Goal: Task Accomplishment & Management: Use online tool/utility

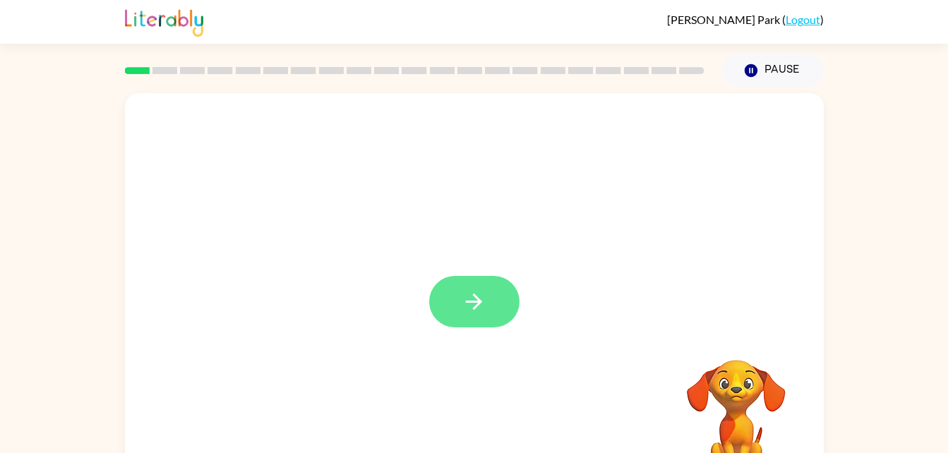
click at [476, 292] on icon "button" at bounding box center [474, 302] width 25 height 25
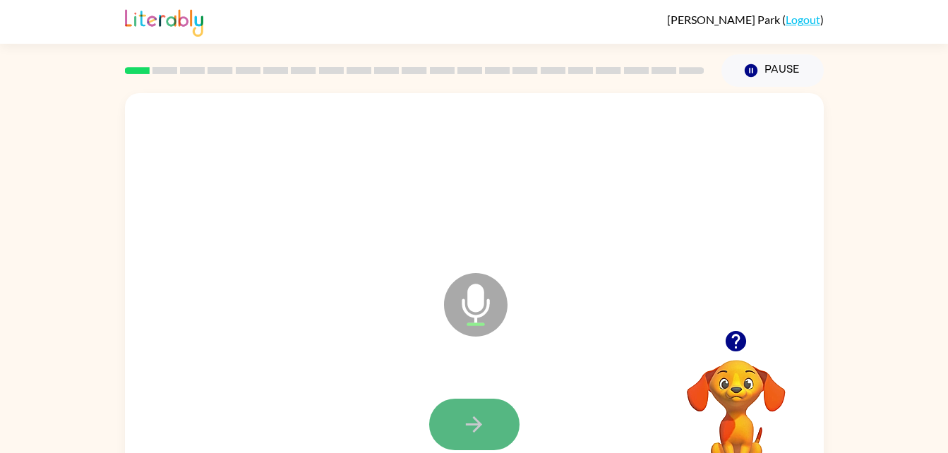
click at [461, 401] on button "button" at bounding box center [474, 425] width 90 height 52
click at [489, 424] on button "button" at bounding box center [474, 425] width 90 height 52
click at [472, 430] on icon "button" at bounding box center [474, 424] width 25 height 25
click at [445, 447] on button "button" at bounding box center [474, 425] width 90 height 52
click at [483, 437] on button "button" at bounding box center [474, 425] width 90 height 52
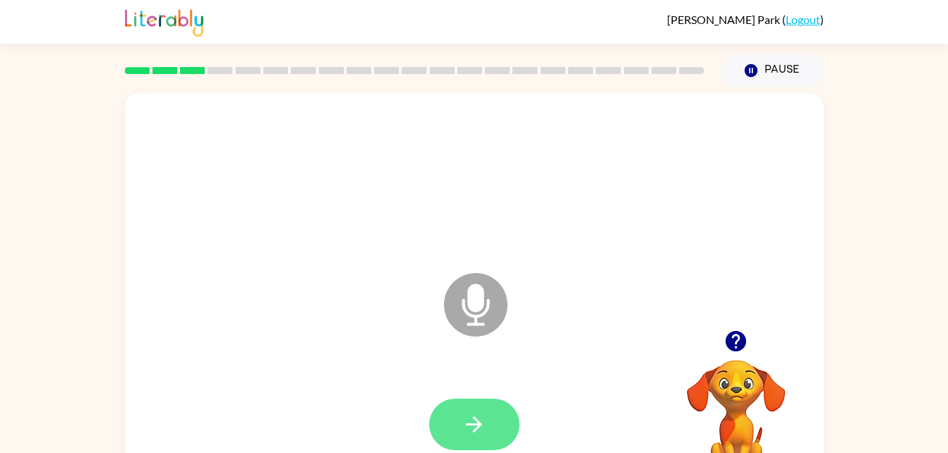
click at [499, 429] on button "button" at bounding box center [474, 425] width 90 height 52
click at [518, 415] on div at bounding box center [474, 425] width 90 height 52
click at [472, 400] on button "button" at bounding box center [474, 425] width 90 height 52
click at [479, 405] on button "button" at bounding box center [474, 425] width 90 height 52
click at [472, 430] on icon "button" at bounding box center [474, 424] width 25 height 25
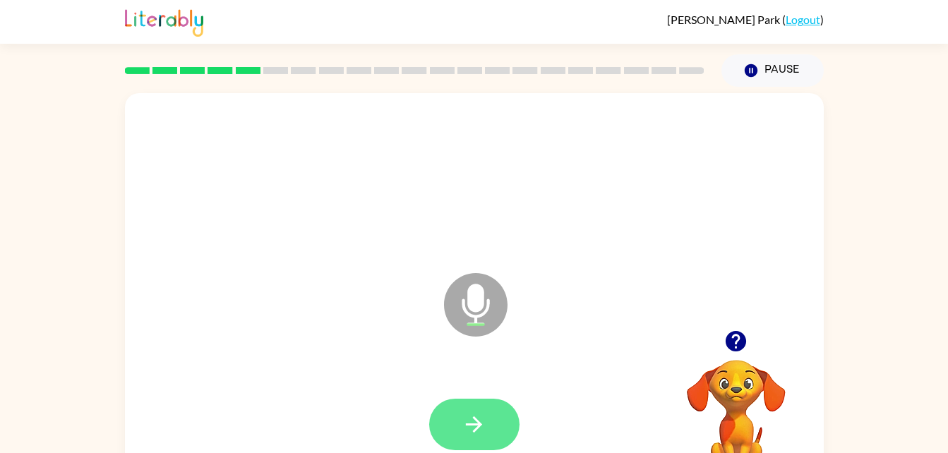
click at [476, 431] on icon "button" at bounding box center [474, 424] width 25 height 25
click at [477, 407] on button "button" at bounding box center [474, 425] width 90 height 52
click at [518, 434] on div at bounding box center [474, 425] width 90 height 52
click at [482, 426] on icon "button" at bounding box center [474, 424] width 25 height 25
click at [524, 450] on div at bounding box center [474, 425] width 671 height 116
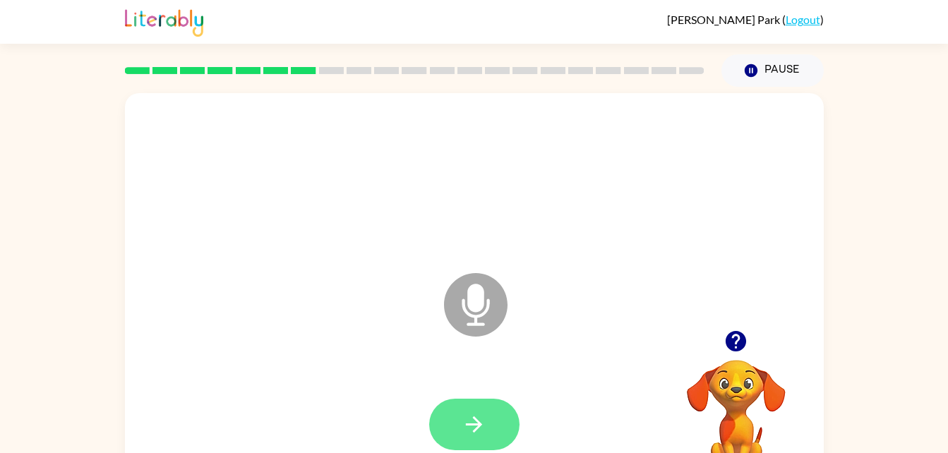
click at [495, 450] on button "button" at bounding box center [474, 425] width 90 height 52
click at [510, 413] on button "button" at bounding box center [474, 425] width 90 height 52
click at [494, 443] on button "button" at bounding box center [474, 425] width 90 height 52
click at [480, 411] on button "button" at bounding box center [474, 425] width 90 height 52
click at [494, 428] on button "button" at bounding box center [474, 425] width 90 height 52
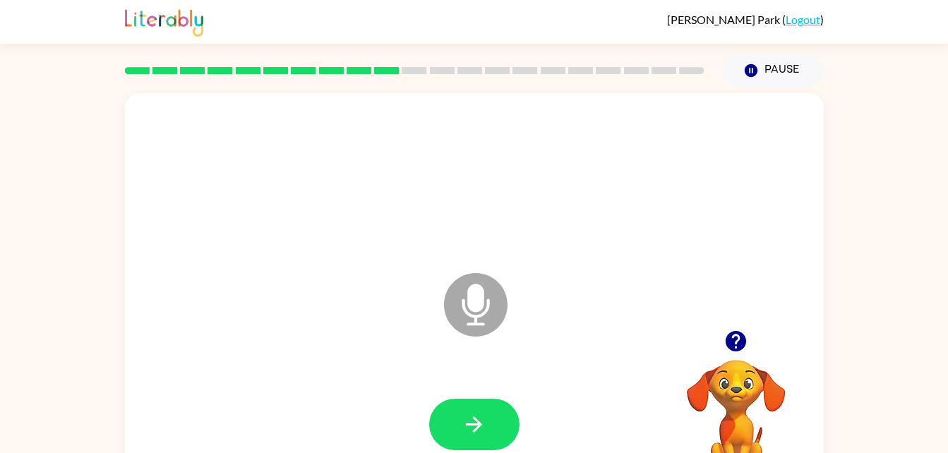
click at [494, 378] on div at bounding box center [474, 425] width 671 height 116
click at [496, 435] on button "button" at bounding box center [474, 425] width 90 height 52
click at [507, 402] on button "button" at bounding box center [474, 425] width 90 height 52
click at [483, 405] on button "button" at bounding box center [474, 425] width 90 height 52
click at [487, 422] on button "button" at bounding box center [474, 425] width 90 height 52
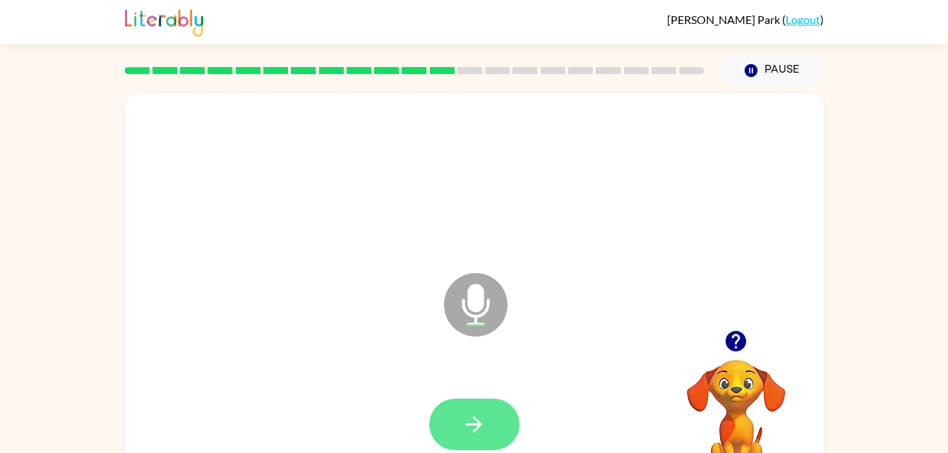
click at [470, 404] on button "button" at bounding box center [474, 425] width 90 height 52
click at [497, 405] on button "button" at bounding box center [474, 425] width 90 height 52
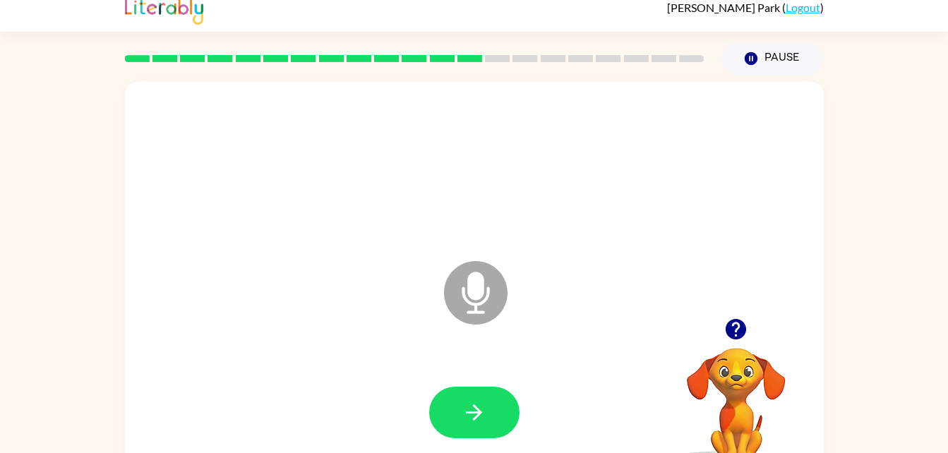
scroll to position [13, 0]
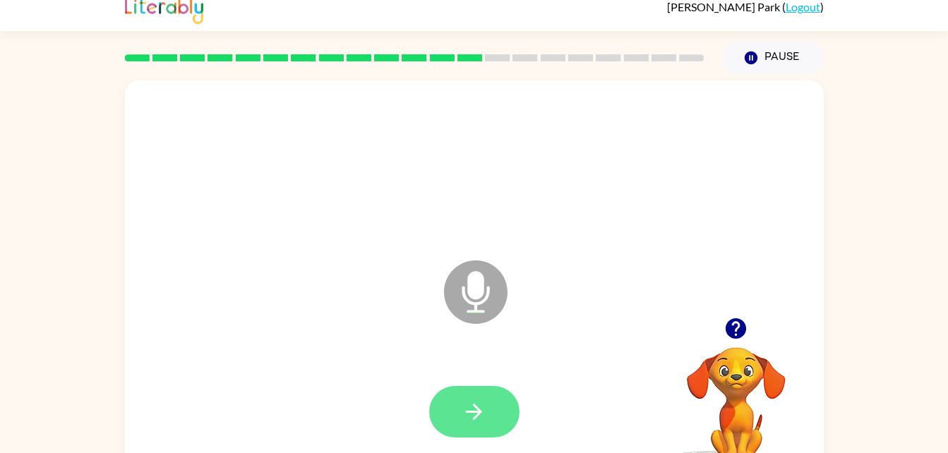
click at [479, 429] on button "button" at bounding box center [474, 412] width 90 height 52
click at [499, 410] on button "button" at bounding box center [474, 412] width 90 height 52
click at [473, 410] on icon "button" at bounding box center [474, 412] width 25 height 25
click at [489, 435] on button "button" at bounding box center [474, 412] width 90 height 52
click at [479, 389] on button "button" at bounding box center [474, 412] width 90 height 52
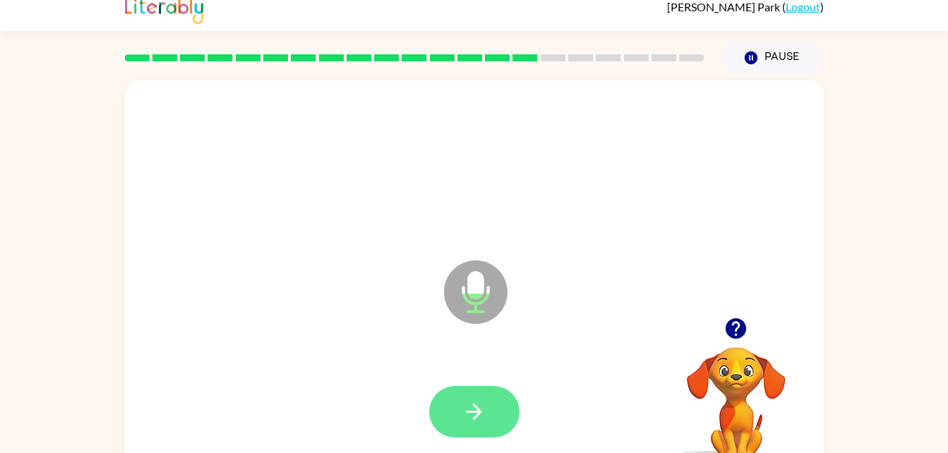
click at [484, 400] on icon "button" at bounding box center [474, 412] width 25 height 25
click at [493, 393] on button "button" at bounding box center [474, 412] width 90 height 52
click at [483, 386] on button "button" at bounding box center [474, 412] width 90 height 52
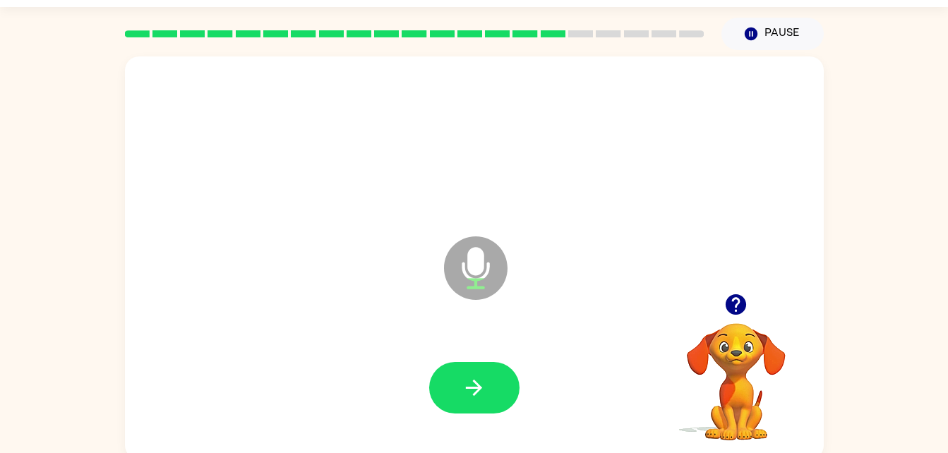
scroll to position [43, 0]
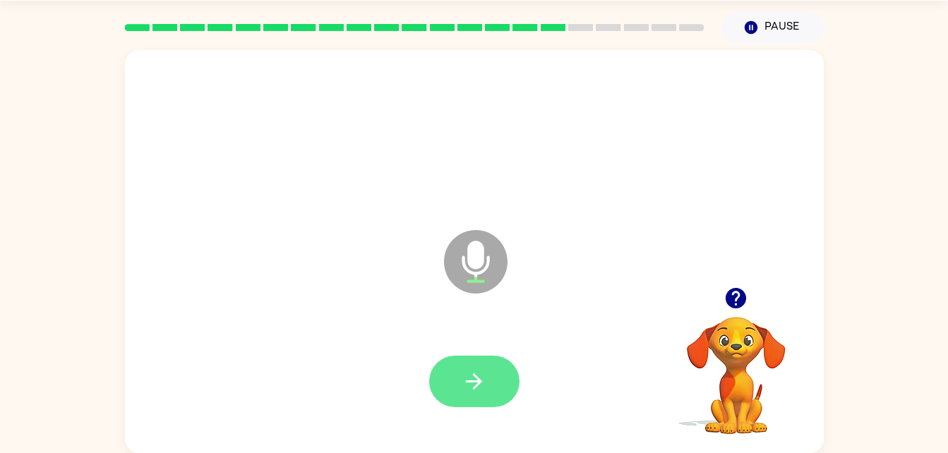
click at [508, 385] on button "button" at bounding box center [474, 382] width 90 height 52
click at [487, 381] on button "button" at bounding box center [474, 382] width 90 height 52
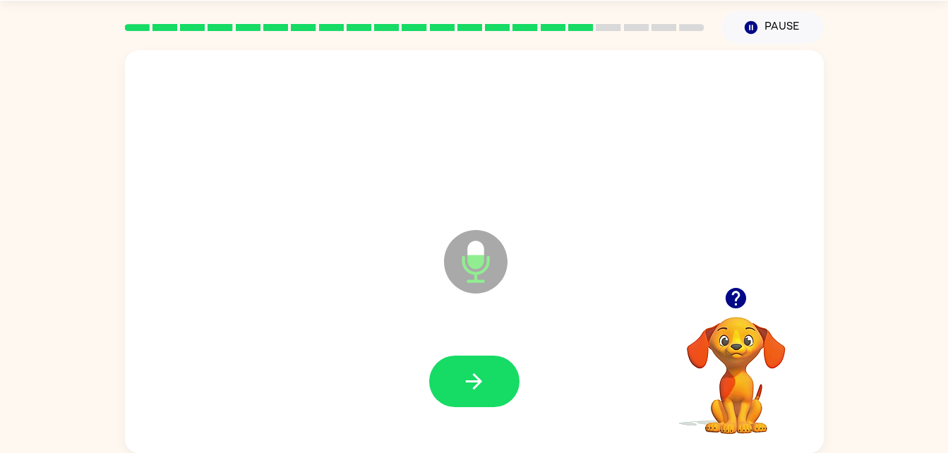
click at [437, 357] on div at bounding box center [474, 382] width 90 height 52
click at [518, 377] on button "button" at bounding box center [474, 382] width 90 height 52
click at [477, 388] on icon "button" at bounding box center [474, 381] width 25 height 25
click at [497, 367] on button "button" at bounding box center [474, 382] width 90 height 52
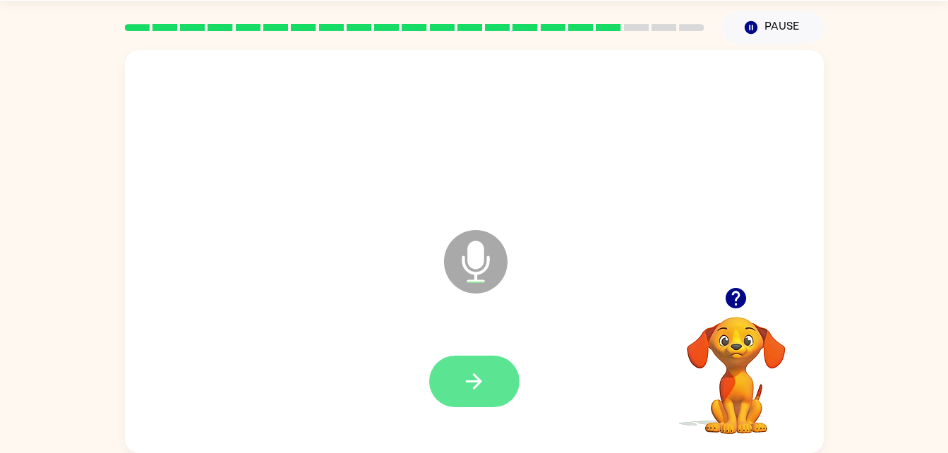
click at [443, 366] on button "button" at bounding box center [474, 382] width 90 height 52
click at [459, 393] on button "button" at bounding box center [474, 382] width 90 height 52
click at [465, 393] on icon "button" at bounding box center [474, 381] width 25 height 25
click at [477, 391] on icon "button" at bounding box center [474, 381] width 25 height 25
click at [489, 393] on button "button" at bounding box center [474, 382] width 90 height 52
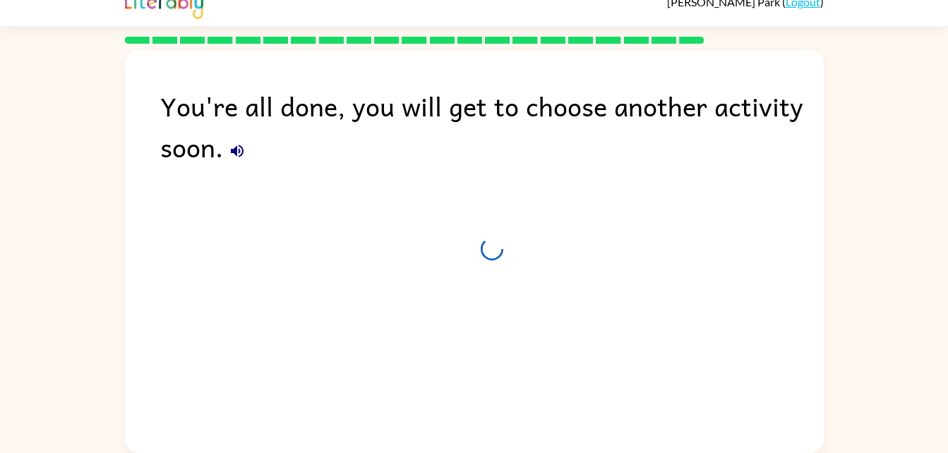
scroll to position [18, 0]
